Goal: Complete application form: Complete application form

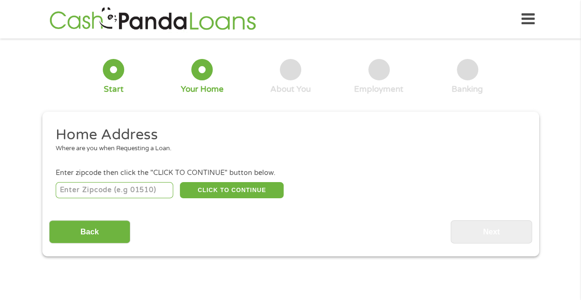
click at [123, 181] on div "CLICK TO CONTINUE Please recheck your Zipcode, it seems to be Incorrect" at bounding box center [291, 190] width 470 height 20
click at [121, 187] on input "number" at bounding box center [115, 190] width 118 height 16
type input "19106"
click at [205, 186] on button "CLICK TO CONTINUE" at bounding box center [232, 190] width 104 height 16
type input "19106"
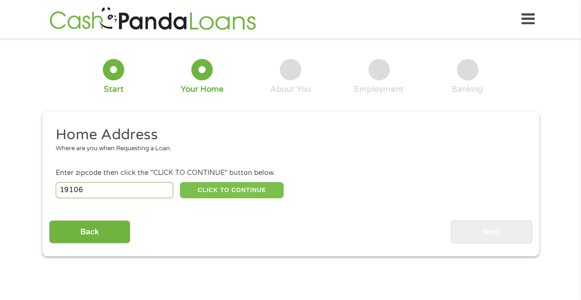
type input "Philadelphia"
select select "[US_STATE]"
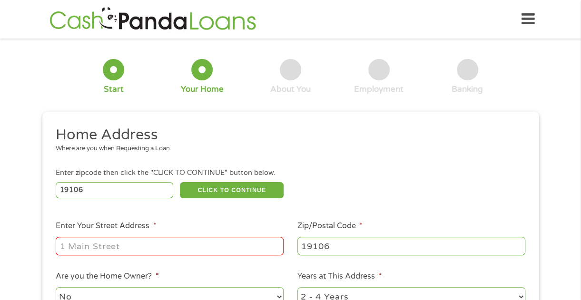
click at [200, 243] on input "Enter Your Street Address *" at bounding box center [170, 246] width 228 height 18
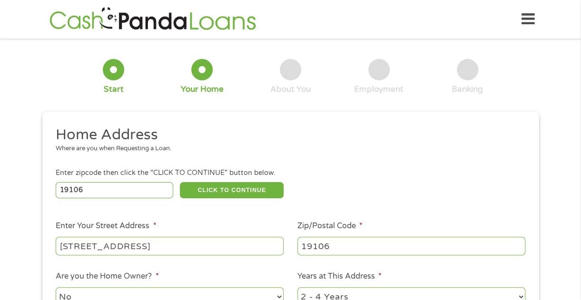
type input "306 new st."
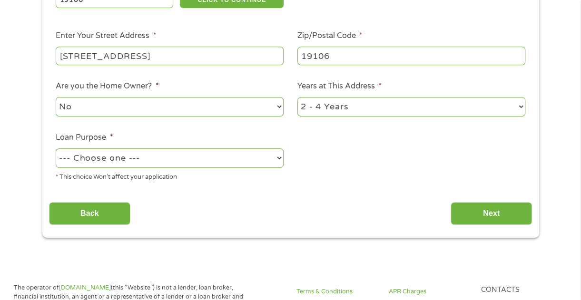
scroll to position [199, 0]
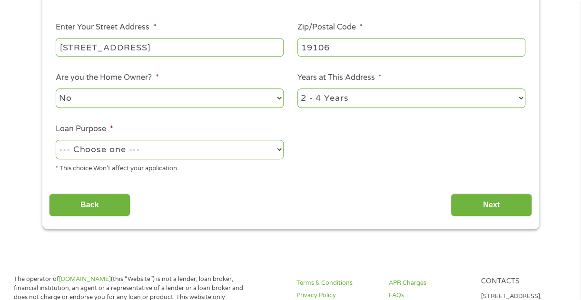
click at [150, 147] on select "--- Choose one --- Pay Bills Debt Consolidation Home Improvement Major Purchase…" at bounding box center [170, 150] width 228 height 20
click at [56, 140] on select "--- Choose one --- Pay Bills Debt Consolidation Home Improvement Major Purchase…" at bounding box center [170, 150] width 228 height 20
click at [161, 152] on select "--- Choose one --- Pay Bills Debt Consolidation Home Improvement Major Purchase…" at bounding box center [170, 150] width 228 height 20
select select "other"
click at [56, 140] on select "--- Choose one --- Pay Bills Debt Consolidation Home Improvement Major Purchase…" at bounding box center [170, 150] width 228 height 20
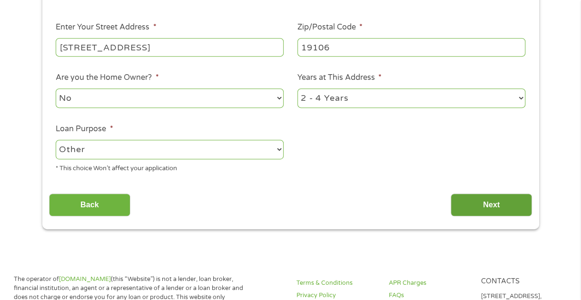
click at [505, 213] on input "Next" at bounding box center [491, 205] width 81 height 23
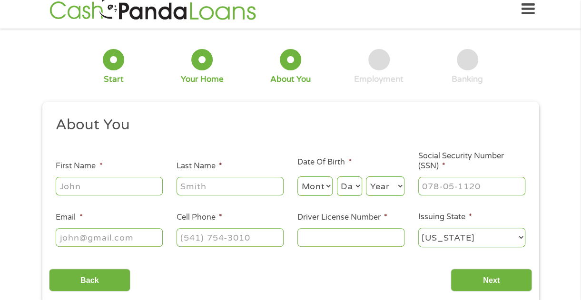
scroll to position [0, 0]
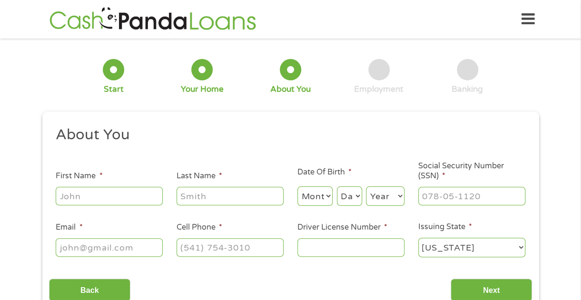
click at [116, 195] on input "First Name *" at bounding box center [109, 196] width 107 height 18
type input "Alexis"
type input "Marek"
click at [316, 196] on select "Month 1 2 3 4 5 6 7 8 9 10 11 12" at bounding box center [316, 197] width 36 height 20
select select "8"
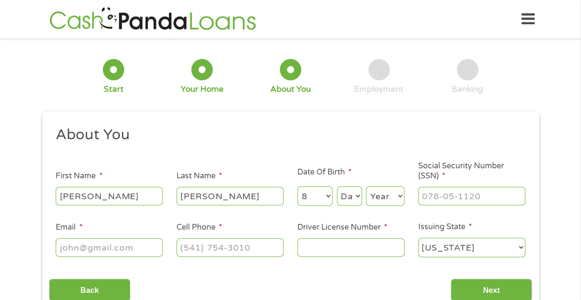
click at [298, 187] on select "Month 1 2 3 4 5 6 7 8 9 10 11 12" at bounding box center [316, 197] width 36 height 20
click at [349, 194] on select "Day 1 2 3 4 5 6 7 8 9 10 11 12 13 14 15 16 17 18 19 20 21 22 23 24 25 26 27 28 …" at bounding box center [349, 197] width 25 height 20
select select "11"
click at [337, 187] on select "Day 1 2 3 4 5 6 7 8 9 10 11 12 13 14 15 16 17 18 19 20 21 22 23 24 25 26 27 28 …" at bounding box center [349, 197] width 25 height 20
click at [393, 200] on select "Year 2007 2006 2005 2004 2003 2002 2001 2000 1999 1998 1997 1996 1995 1994 1993…" at bounding box center [385, 197] width 39 height 20
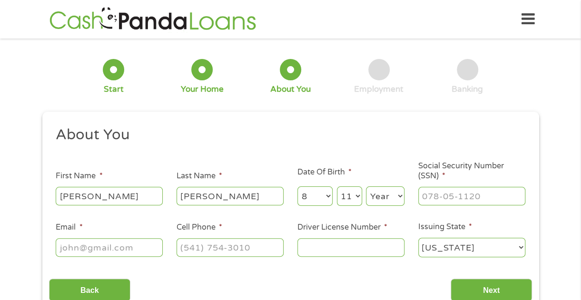
select select "1979"
click at [366, 187] on select "Year 2007 2006 2005 2004 2003 2002 2001 2000 1999 1998 1997 1996 1995 1994 1993…" at bounding box center [385, 197] width 39 height 20
click at [438, 202] on input "___-__-____" at bounding box center [472, 196] width 107 height 18
type input "175-62-2318"
click at [94, 247] on input "Email *" at bounding box center [109, 248] width 107 height 18
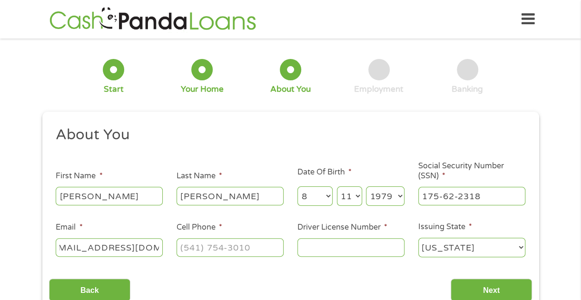
type input "LEXIE4279@GMAIL.COM"
type input "(412) 715-1934"
type input "24951644"
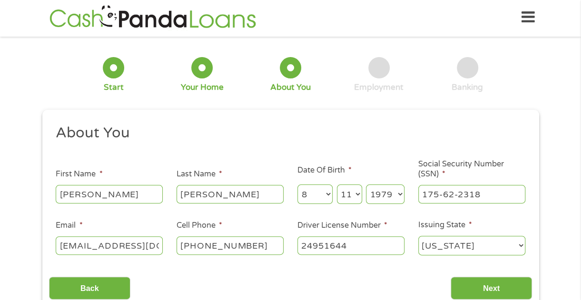
click at [451, 277] on input "Next" at bounding box center [491, 288] width 81 height 23
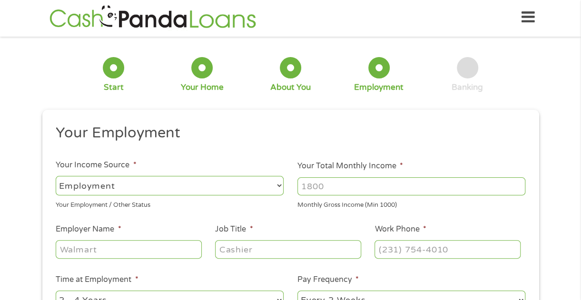
scroll to position [0, 0]
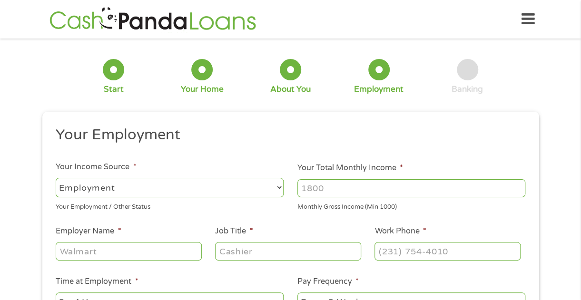
click at [178, 190] on select "--- Choose one --- Employment Self Employed Benefits" at bounding box center [170, 188] width 228 height 20
click at [56, 178] on select "--- Choose one --- Employment Self Employed Benefits" at bounding box center [170, 188] width 228 height 20
click at [362, 193] on input "Your Total Monthly Income *" at bounding box center [412, 189] width 228 height 18
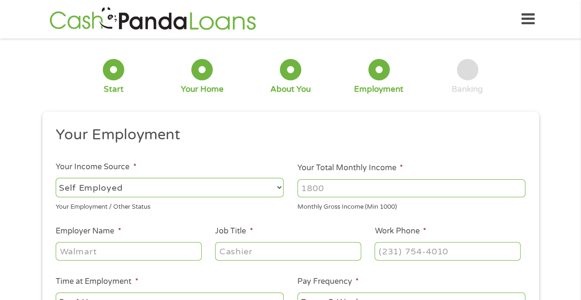
click at [173, 245] on input "Employer Name *" at bounding box center [129, 251] width 146 height 18
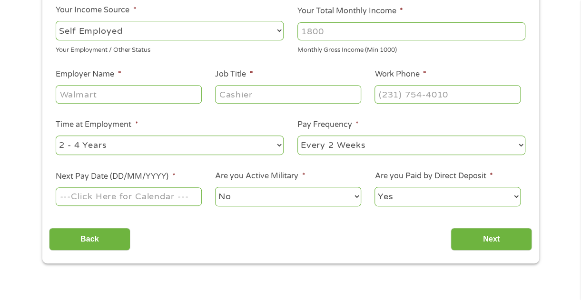
scroll to position [143, 0]
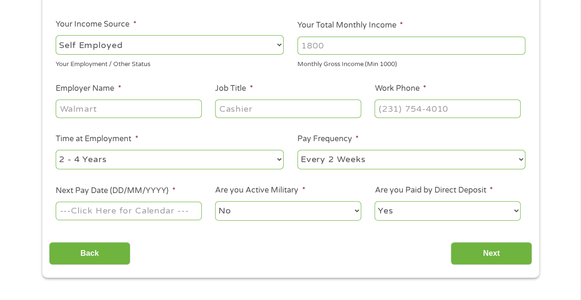
click at [229, 41] on select "--- Choose one --- Employment Self Employed Benefits" at bounding box center [170, 45] width 228 height 20
select select "benefits"
click at [56, 35] on select "--- Choose one --- Employment Self Employed Benefits" at bounding box center [170, 45] width 228 height 20
type input "Other"
type input "(412) 715-1934"
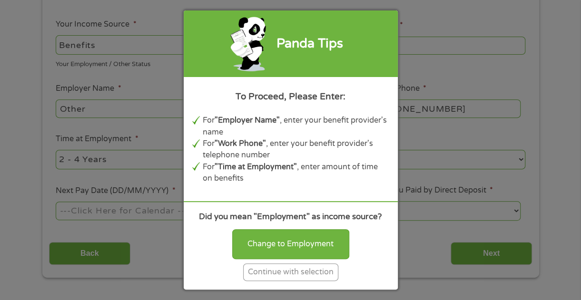
click at [278, 277] on div "Continue with selection" at bounding box center [290, 273] width 95 height 18
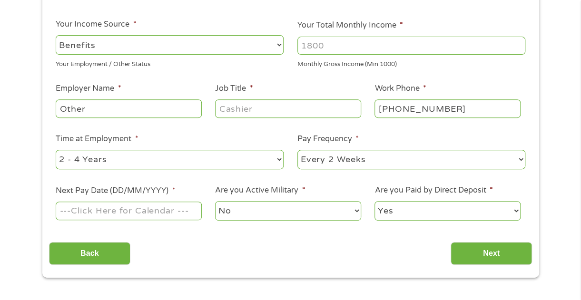
click at [211, 50] on select "--- Choose one --- Employment Self Employed Benefits" at bounding box center [170, 45] width 228 height 20
click at [56, 35] on select "--- Choose one --- Employment Self Employed Benefits" at bounding box center [170, 45] width 228 height 20
click at [355, 56] on div at bounding box center [412, 46] width 228 height 22
click at [363, 43] on input "Your Total Monthly Income *" at bounding box center [412, 46] width 228 height 18
type input "0.00"
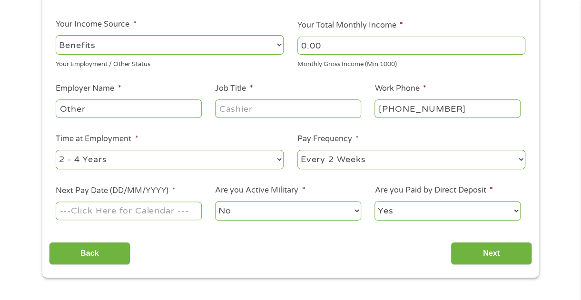
click at [254, 106] on input "Job Title *" at bounding box center [288, 109] width 146 height 18
click at [266, 158] on select "--- Choose one --- 1 Year or less 1 - 2 Years 2 - 4 Years Over 4 Years" at bounding box center [170, 160] width 228 height 20
select select
click at [56, 150] on select "--- Choose one --- 1 Year or less 1 - 2 Years 2 - 4 Years Over 4 Years" at bounding box center [170, 160] width 228 height 20
click at [362, 152] on select "--- Choose one --- Every 2 Weeks Every Week Monthly Semi-Monthly" at bounding box center [412, 160] width 228 height 20
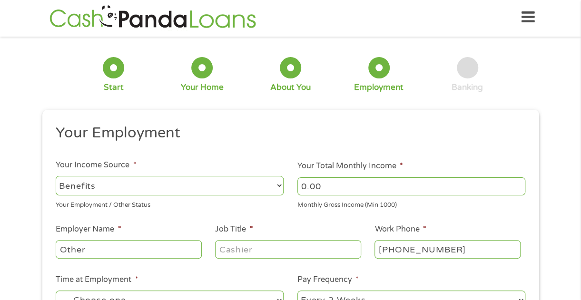
scroll to position [0, 0]
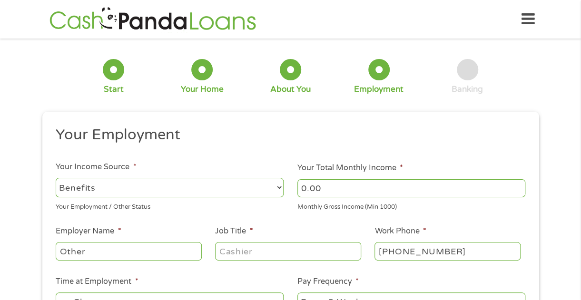
click at [520, 22] on div "Home Get Loan Offer How it works FAQs Blog Cash Loans Quick Loans Online Loans …" at bounding box center [291, 19] width 489 height 30
click at [525, 22] on icon at bounding box center [528, 19] width 13 height 23
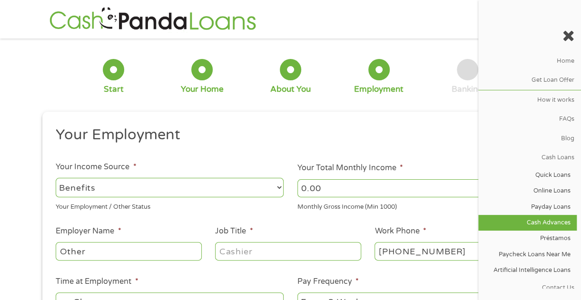
click at [516, 221] on link "Cash Advances" at bounding box center [528, 223] width 99 height 16
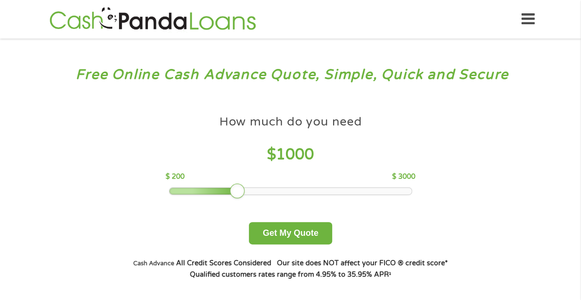
click at [332, 190] on div at bounding box center [291, 191] width 242 height 7
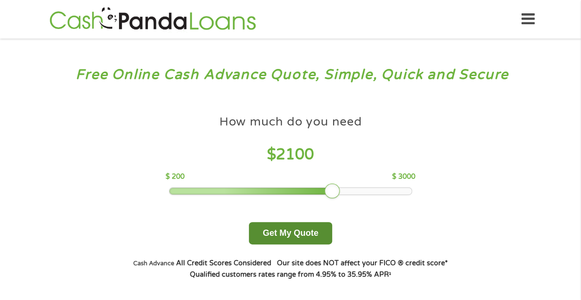
click at [314, 233] on button "Get My Quote" at bounding box center [290, 233] width 83 height 22
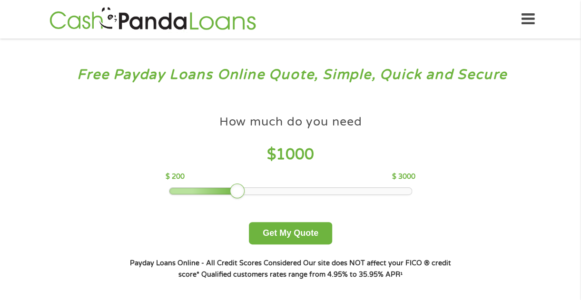
click at [340, 195] on div at bounding box center [291, 191] width 242 height 7
